Goal: Task Accomplishment & Management: Use online tool/utility

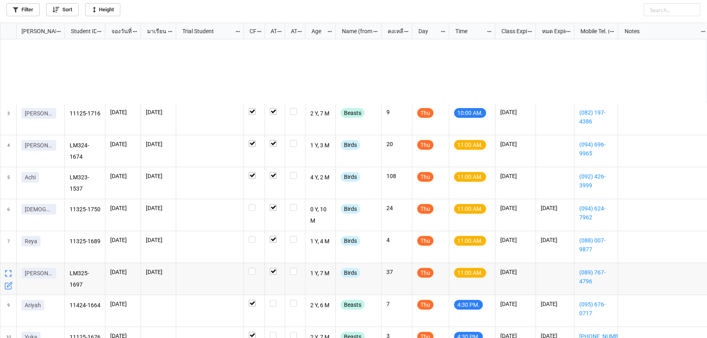
scroll to position [311, 702]
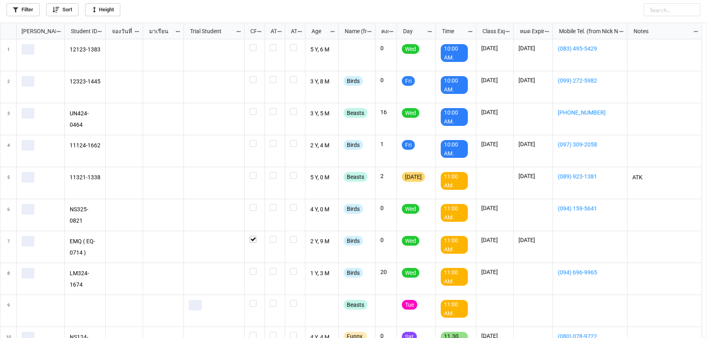
scroll to position [311, 702]
click at [29, 12] on link "Filter" at bounding box center [22, 9] width 33 height 13
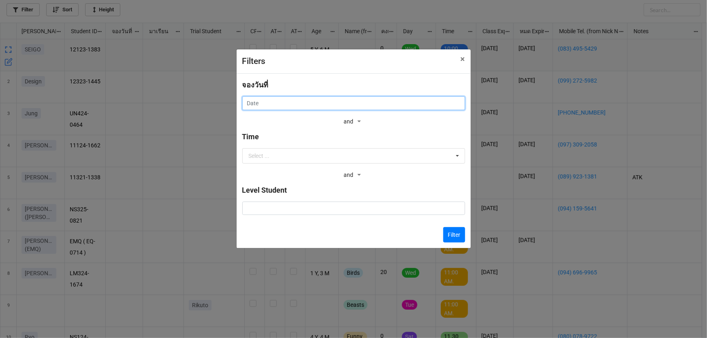
click at [324, 105] on input "text" at bounding box center [353, 103] width 223 height 14
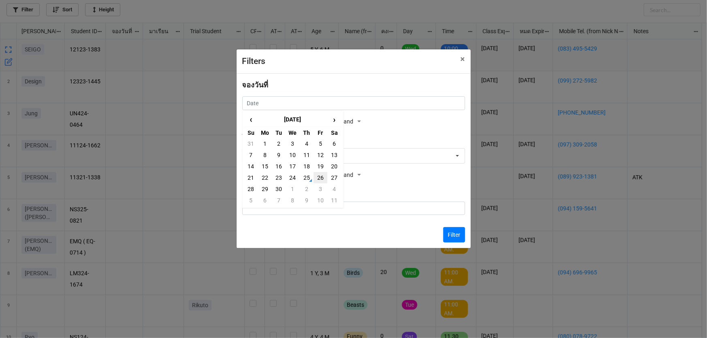
click at [325, 178] on td "26" at bounding box center [321, 177] width 14 height 11
type input "26/9/2025"
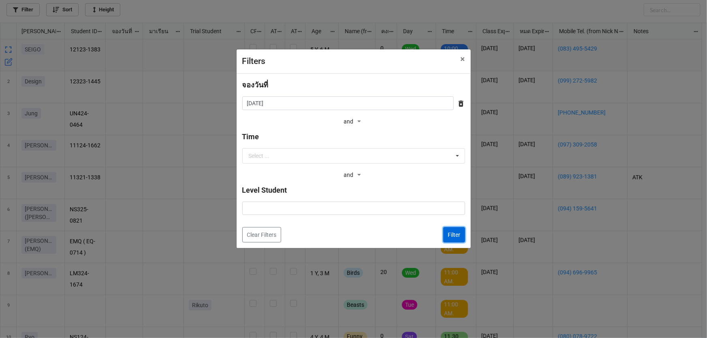
click at [460, 233] on button "Filter" at bounding box center [454, 234] width 22 height 15
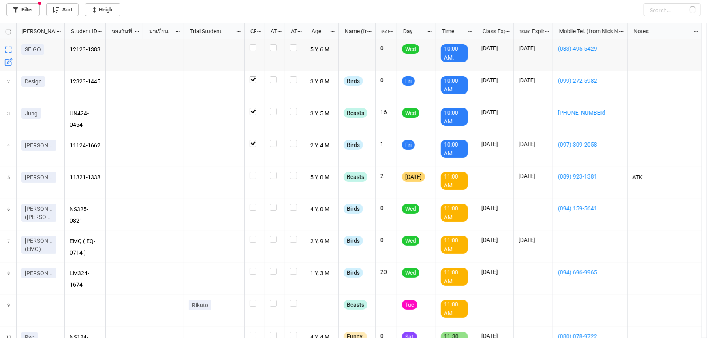
checkbox input "true"
checkbox input "false"
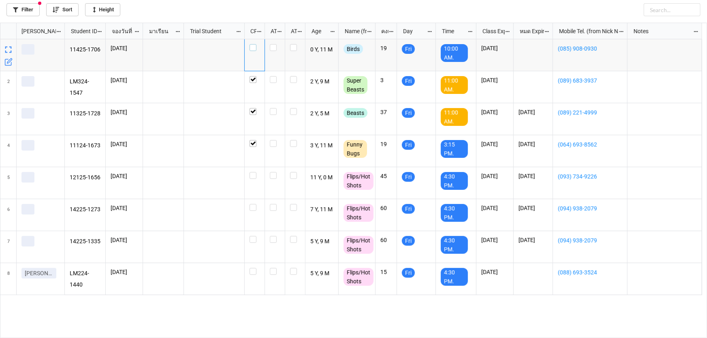
click at [254, 44] on label "grid" at bounding box center [255, 44] width 10 height 0
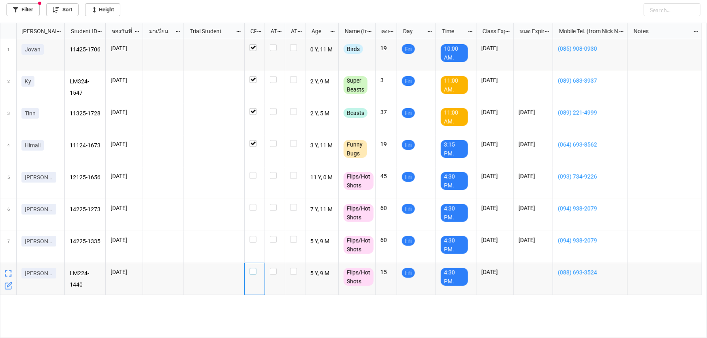
click at [255, 268] on label "grid" at bounding box center [255, 268] width 10 height 0
